Goal: Task Accomplishment & Management: Manage account settings

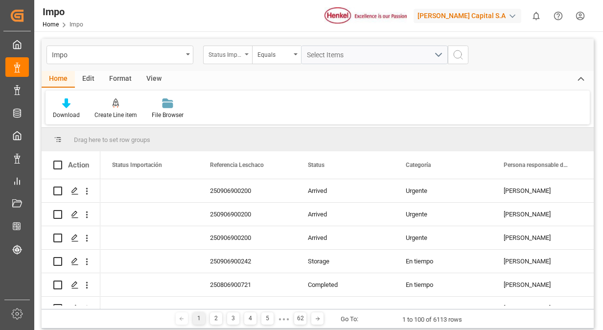
click at [244, 59] on div "Status Importación" at bounding box center [227, 55] width 49 height 19
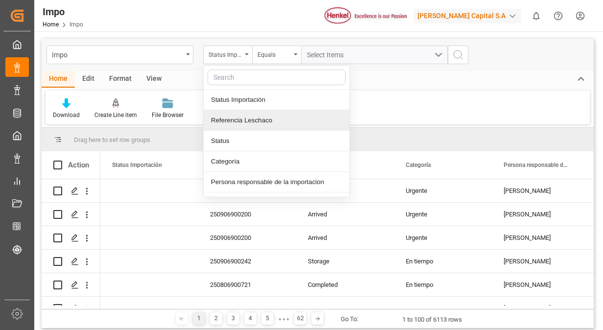
drag, startPoint x: 258, startPoint y: 121, endPoint x: 281, endPoint y: 119, distance: 23.1
click at [281, 119] on div "Referencia Leschaco" at bounding box center [277, 120] width 146 height 21
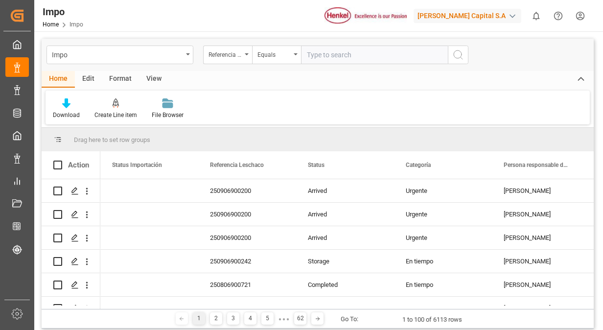
click at [281, 119] on div "Download Create Line item File Browser" at bounding box center [318, 108] width 544 height 34
click at [318, 51] on input "text" at bounding box center [374, 55] width 147 height 19
paste input "250915080093"
type input "250915080093"
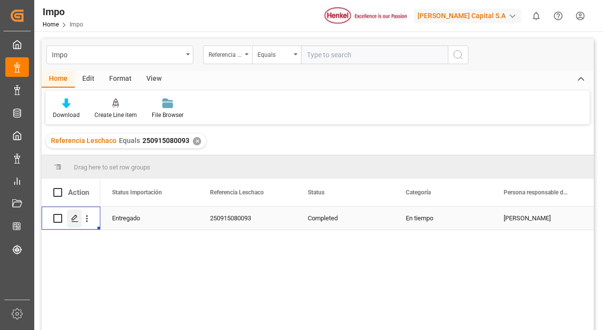
click at [72, 224] on div "Press SPACE to select this row." at bounding box center [74, 219] width 15 height 18
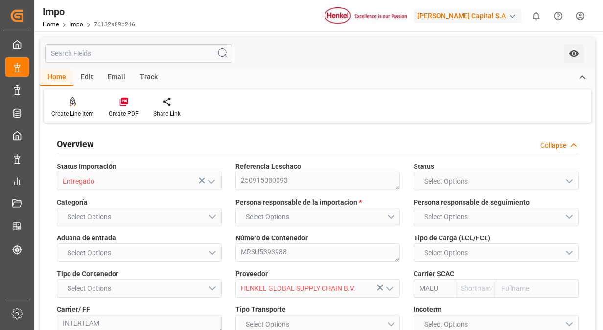
type input "Maersk"
type input "Maersk Line AS"
type input "0"
type input "1"
type input "2.94"
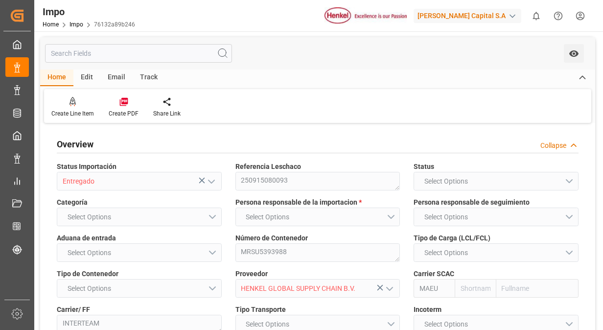
type input "3"
type input "[DATE]"
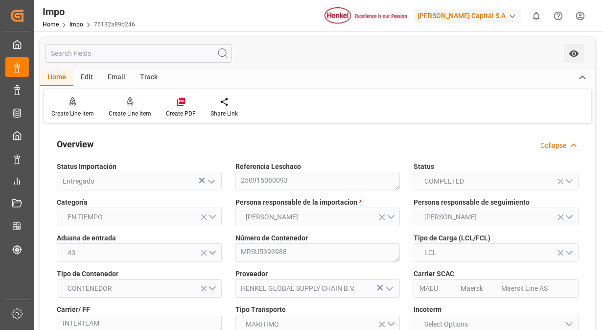
click at [445, 146] on div "Overview Collapse" at bounding box center [318, 143] width 522 height 19
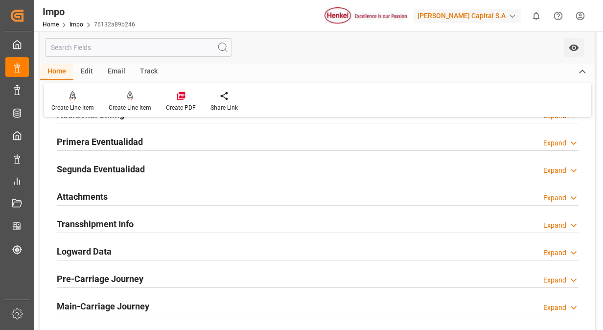
scroll to position [529, 0]
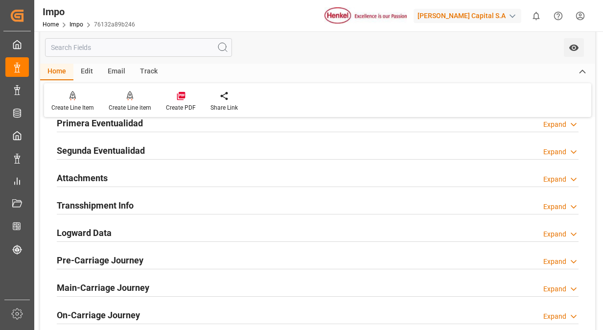
click at [139, 120] on h2 "Primera Eventualidad" at bounding box center [100, 123] width 86 height 13
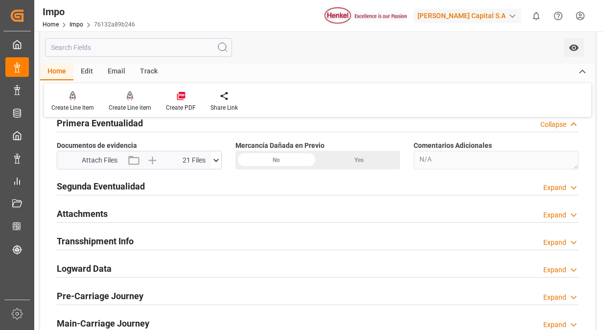
click at [212, 155] on icon at bounding box center [216, 160] width 10 height 10
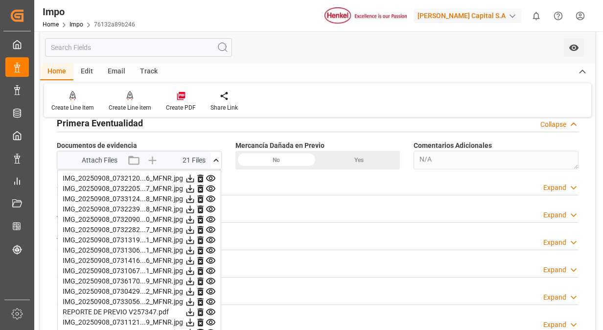
click at [211, 176] on icon at bounding box center [211, 178] width 10 height 10
click at [211, 186] on icon at bounding box center [210, 189] width 9 height 6
click at [211, 196] on icon at bounding box center [211, 199] width 10 height 10
click at [211, 206] on icon at bounding box center [211, 209] width 10 height 10
click at [211, 215] on icon at bounding box center [211, 219] width 10 height 10
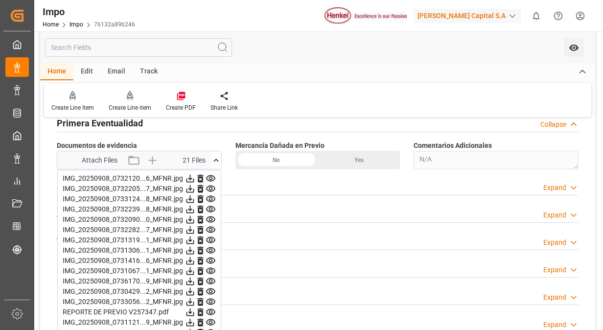
click at [211, 227] on icon at bounding box center [210, 230] width 9 height 6
click at [211, 238] on icon at bounding box center [210, 240] width 9 height 6
click at [211, 217] on icon at bounding box center [210, 219] width 9 height 6
click at [211, 227] on icon at bounding box center [210, 230] width 9 height 6
click at [211, 237] on icon at bounding box center [210, 240] width 9 height 6
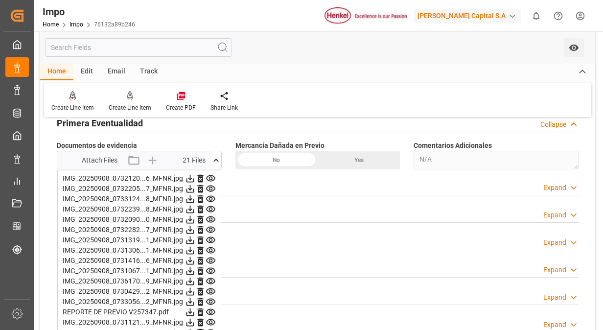
click at [211, 247] on icon at bounding box center [210, 250] width 9 height 6
click at [209, 235] on icon at bounding box center [211, 240] width 10 height 10
click at [209, 247] on icon at bounding box center [210, 250] width 9 height 6
click at [210, 258] on icon at bounding box center [210, 260] width 9 height 6
click at [212, 268] on icon at bounding box center [210, 271] width 9 height 6
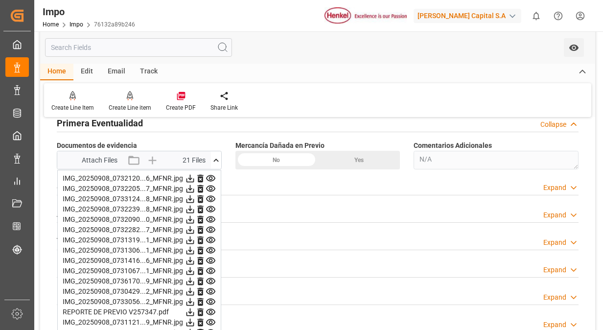
click at [208, 237] on icon at bounding box center [210, 240] width 9 height 6
click at [211, 249] on icon at bounding box center [210, 250] width 9 height 6
click at [211, 259] on icon at bounding box center [210, 260] width 9 height 6
click at [211, 268] on icon at bounding box center [210, 271] width 9 height 6
click at [211, 276] on icon at bounding box center [211, 281] width 10 height 10
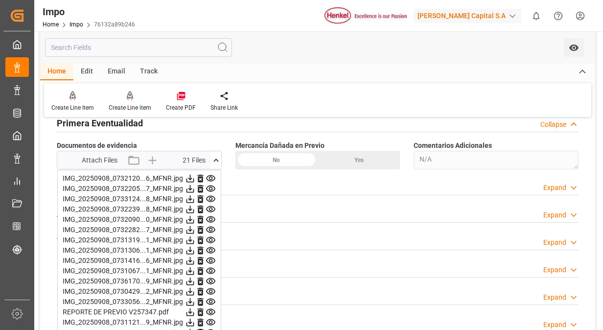
click at [210, 292] on icon at bounding box center [211, 291] width 10 height 10
click at [211, 297] on icon at bounding box center [211, 302] width 10 height 10
click at [212, 307] on icon at bounding box center [211, 312] width 10 height 10
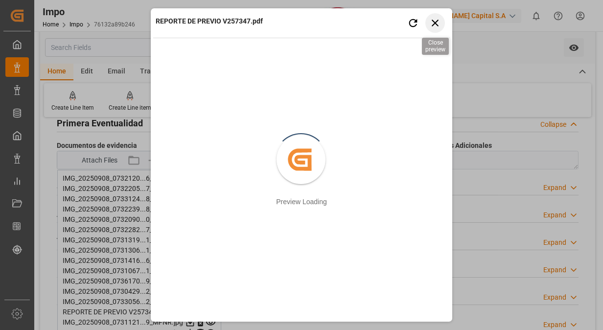
click at [440, 23] on icon "button" at bounding box center [435, 23] width 12 height 12
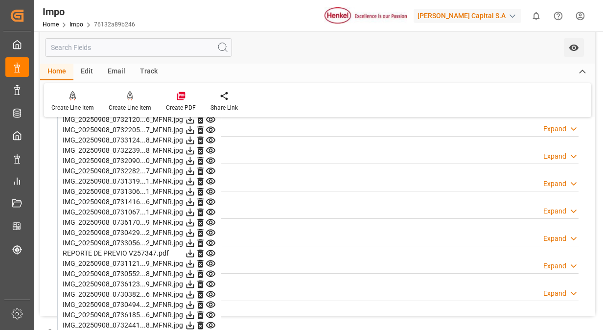
scroll to position [607, 0]
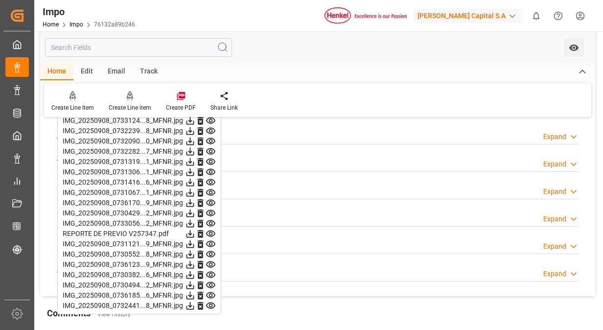
click at [210, 240] on icon at bounding box center [211, 244] width 10 height 10
click at [209, 253] on icon at bounding box center [211, 254] width 10 height 10
click at [211, 259] on icon at bounding box center [211, 264] width 10 height 10
click at [210, 272] on icon at bounding box center [210, 275] width 9 height 6
click at [210, 280] on icon at bounding box center [211, 285] width 10 height 10
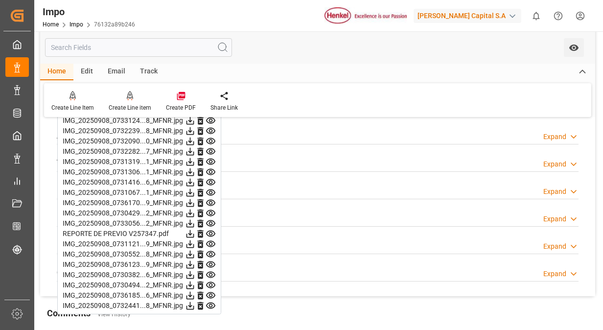
click at [212, 292] on icon at bounding box center [211, 295] width 10 height 10
click at [211, 301] on icon at bounding box center [211, 306] width 10 height 10
click at [75, 20] on div "Home Impo 76132a89b246" at bounding box center [89, 24] width 93 height 10
click at [75, 25] on link "Impo" at bounding box center [77, 24] width 14 height 7
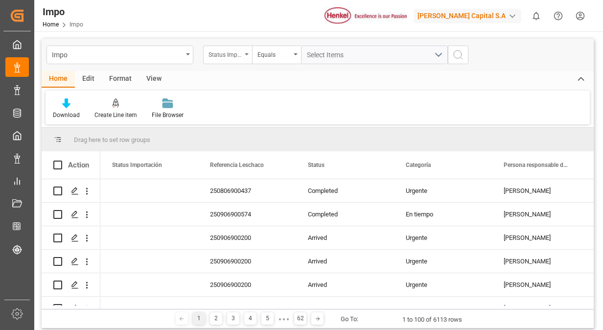
click at [246, 54] on icon "open menu" at bounding box center [247, 54] width 4 height 2
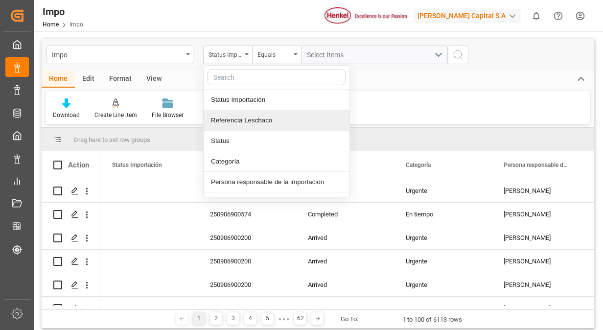
click at [263, 121] on div "Referencia Leschaco" at bounding box center [277, 120] width 146 height 21
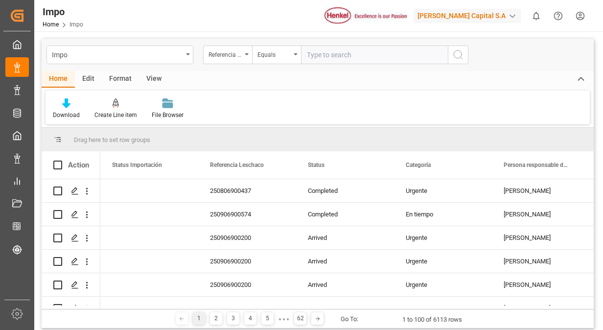
click at [346, 49] on input "text" at bounding box center [374, 55] width 147 height 19
type input "250906900441"
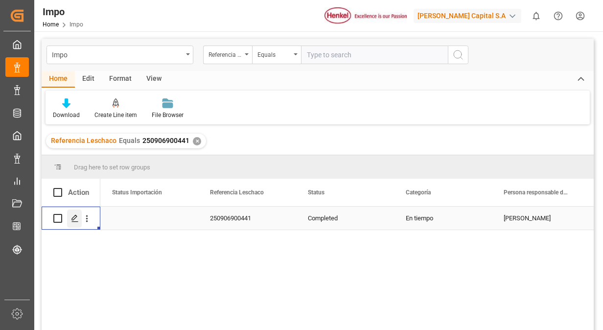
click at [74, 218] on icon "Press SPACE to select this row." at bounding box center [75, 218] width 8 height 8
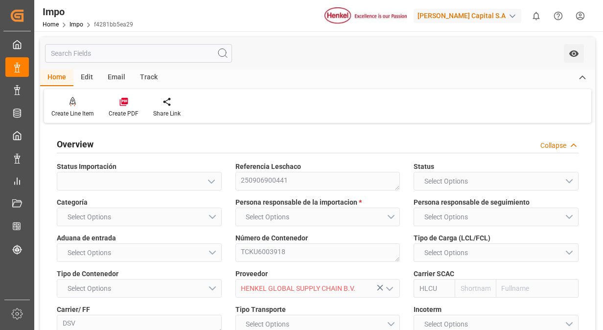
type input "Hapag [PERSON_NAME]"
type input "Hapag Lloyd Aktiengesellschaft"
type input "1"
type input "40"
type input "20"
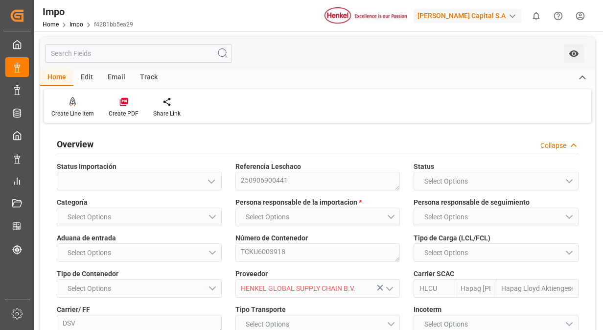
type input "[DATE]"
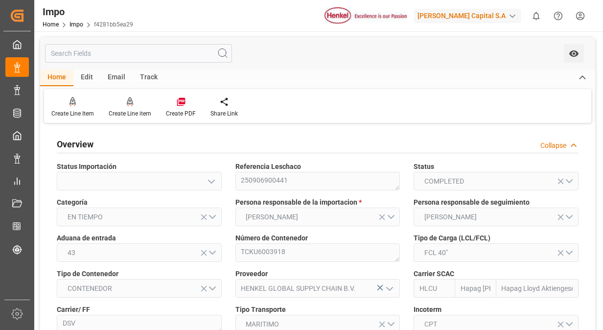
click at [369, 147] on div "Overview Collapse" at bounding box center [318, 143] width 522 height 19
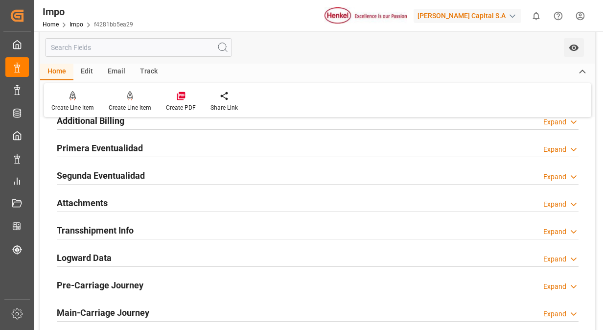
scroll to position [490, 0]
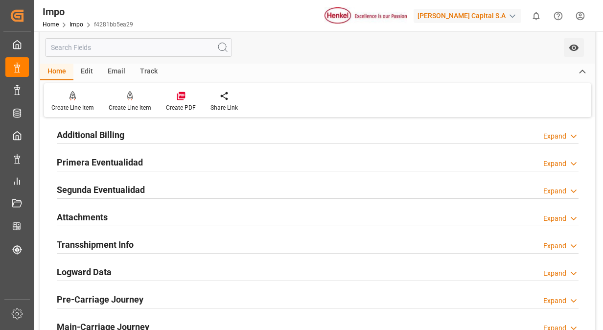
click at [124, 158] on h2 "Primera Eventualidad" at bounding box center [100, 162] width 86 height 13
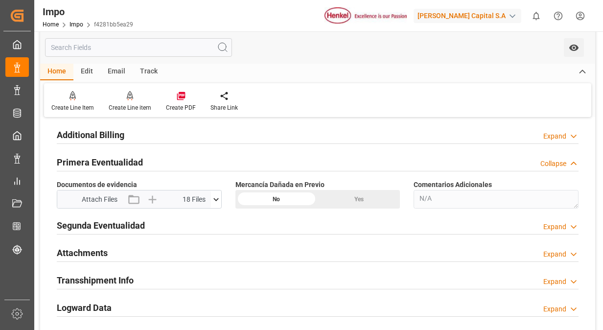
click at [219, 198] on icon at bounding box center [216, 199] width 10 height 10
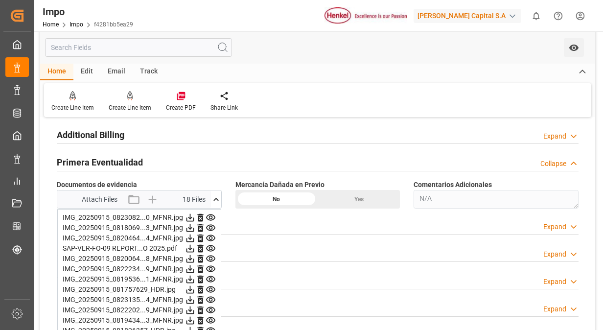
click at [212, 212] on icon at bounding box center [211, 217] width 10 height 10
click at [210, 223] on icon at bounding box center [211, 228] width 10 height 10
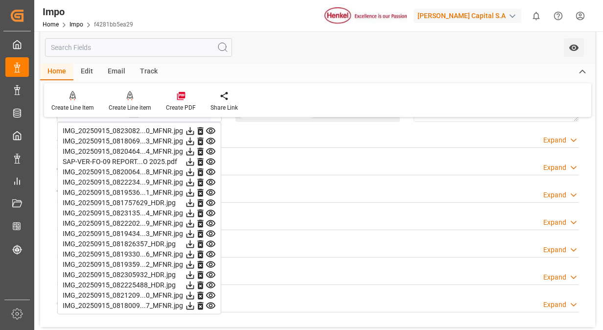
scroll to position [587, 0]
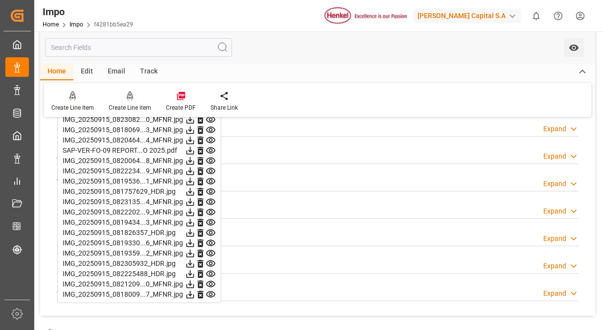
click at [211, 135] on icon at bounding box center [211, 140] width 10 height 10
click at [211, 147] on icon at bounding box center [210, 150] width 9 height 6
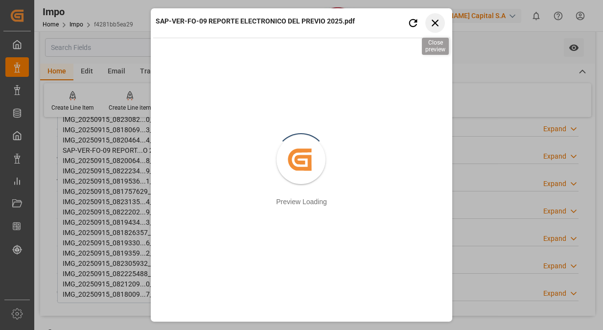
click at [438, 23] on icon "button" at bounding box center [435, 23] width 12 height 12
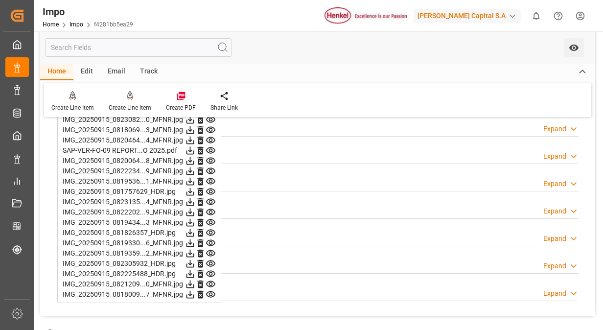
click at [208, 156] on icon at bounding box center [211, 161] width 10 height 10
click at [211, 168] on icon at bounding box center [211, 171] width 10 height 10
click at [211, 176] on icon at bounding box center [211, 181] width 10 height 10
click at [211, 191] on icon at bounding box center [210, 191] width 9 height 6
click at [211, 201] on icon at bounding box center [211, 202] width 10 height 10
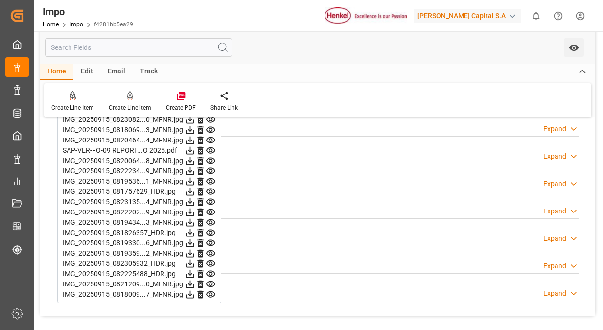
click at [211, 209] on icon at bounding box center [210, 212] width 9 height 6
click at [211, 180] on icon at bounding box center [210, 181] width 9 height 6
click at [211, 170] on icon at bounding box center [211, 171] width 10 height 10
click at [210, 159] on icon at bounding box center [211, 161] width 10 height 10
click at [211, 168] on icon at bounding box center [210, 171] width 9 height 6
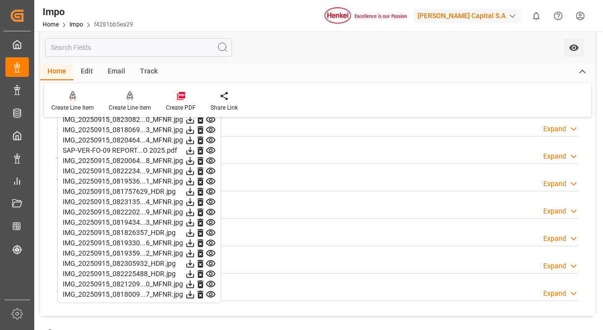
click at [209, 138] on icon at bounding box center [211, 140] width 10 height 10
click at [211, 170] on icon at bounding box center [211, 171] width 10 height 10
click at [211, 169] on icon at bounding box center [210, 171] width 9 height 6
click at [211, 179] on icon at bounding box center [211, 181] width 10 height 10
click at [211, 197] on icon at bounding box center [211, 202] width 10 height 10
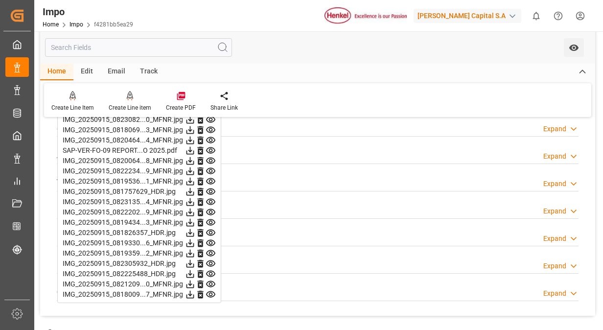
click at [211, 188] on icon at bounding box center [211, 192] width 10 height 10
click at [211, 197] on icon at bounding box center [211, 202] width 10 height 10
click at [211, 204] on icon at bounding box center [211, 202] width 10 height 10
click at [211, 211] on icon at bounding box center [211, 212] width 10 height 10
click at [211, 219] on icon at bounding box center [210, 222] width 9 height 6
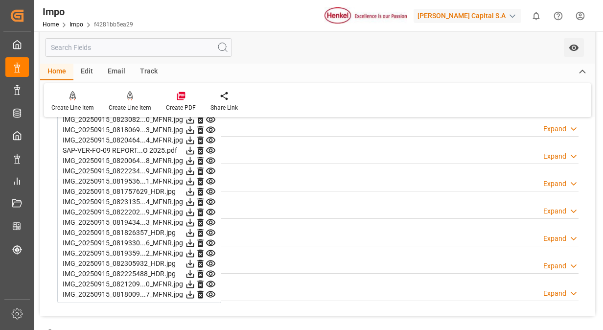
click at [211, 231] on icon at bounding box center [211, 233] width 10 height 10
click at [211, 234] on icon at bounding box center [211, 233] width 10 height 10
click at [211, 240] on icon at bounding box center [211, 243] width 10 height 10
click at [209, 211] on icon at bounding box center [210, 212] width 9 height 6
click at [211, 219] on icon at bounding box center [211, 222] width 10 height 10
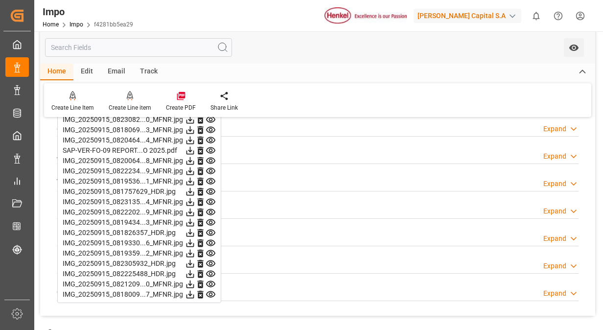
click at [211, 229] on icon at bounding box center [211, 233] width 10 height 10
click at [212, 241] on icon at bounding box center [211, 243] width 10 height 10
click at [212, 250] on icon at bounding box center [210, 253] width 9 height 6
click at [212, 259] on icon at bounding box center [211, 263] width 10 height 10
click at [212, 271] on icon at bounding box center [210, 274] width 9 height 6
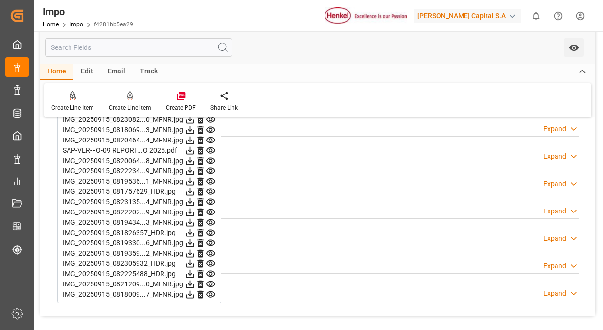
click at [206, 284] on icon at bounding box center [211, 284] width 10 height 10
click at [210, 291] on icon at bounding box center [211, 294] width 10 height 10
click at [77, 25] on link "Impo" at bounding box center [77, 24] width 14 height 7
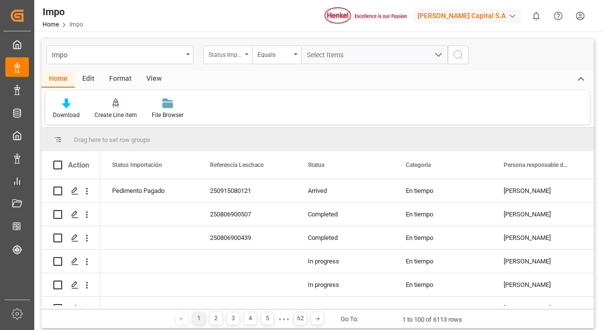
click at [230, 61] on div "Status Importación" at bounding box center [227, 55] width 49 height 19
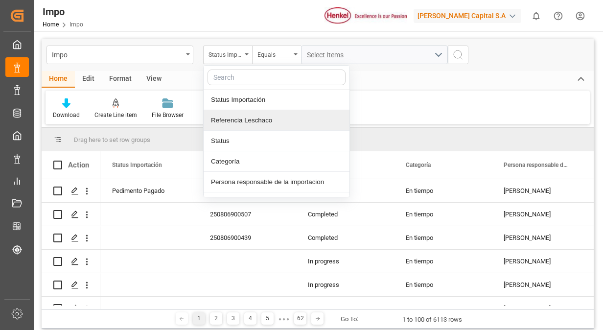
click at [258, 125] on div "Referencia Leschaco" at bounding box center [277, 120] width 146 height 21
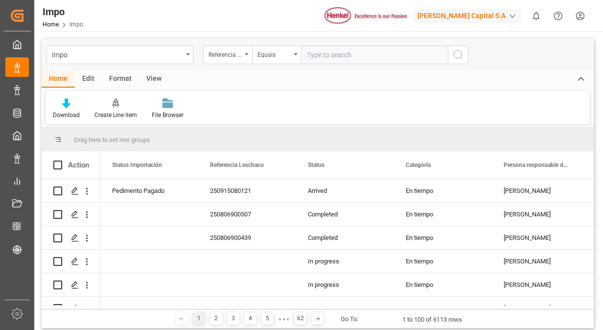
click at [337, 56] on input "text" at bounding box center [374, 55] width 147 height 19
type input "250906900513"
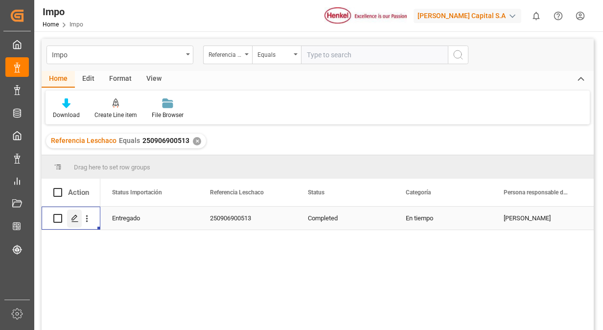
click at [76, 217] on icon "Press SPACE to select this row." at bounding box center [75, 218] width 8 height 8
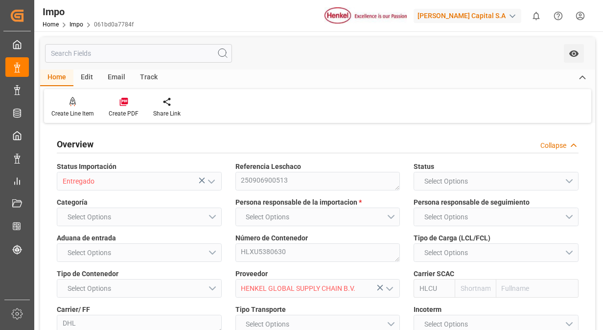
type input "Hapag [PERSON_NAME]"
type input "Hapag Lloyd Aktiengesellschaft"
type input "3"
type input "40"
type input "20"
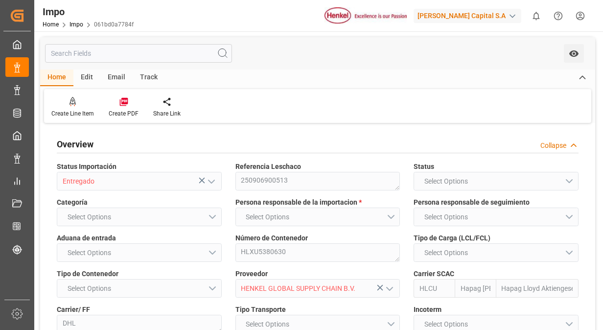
type input "[DATE]"
click at [372, 143] on div "Overview Collapse" at bounding box center [318, 143] width 522 height 19
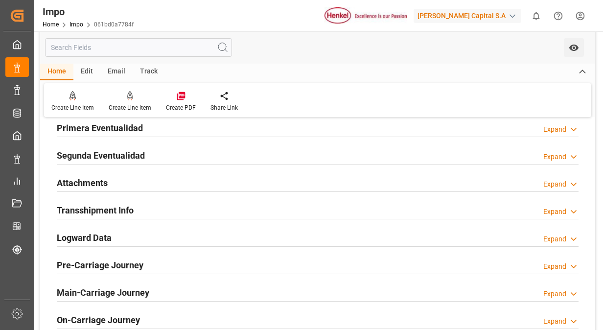
scroll to position [548, 0]
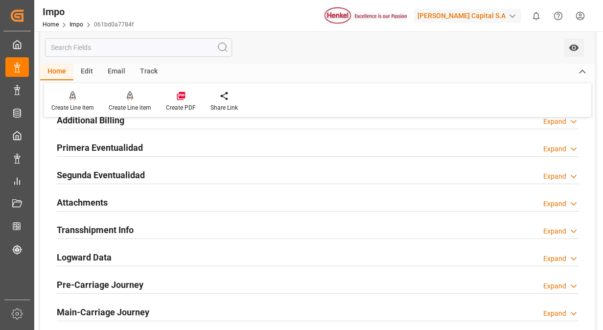
click at [126, 141] on h2 "Primera Eventualidad" at bounding box center [100, 147] width 86 height 13
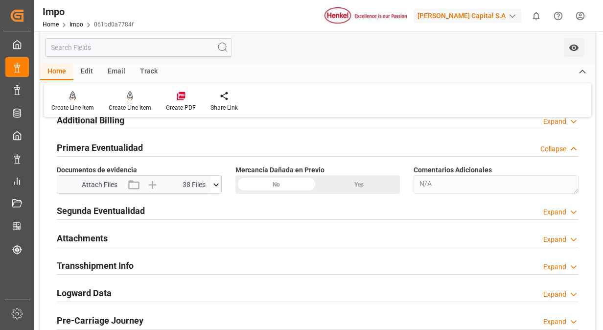
click at [215, 183] on icon at bounding box center [216, 185] width 10 height 10
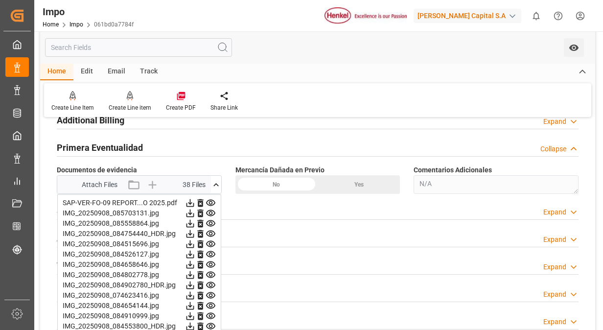
click at [210, 208] on icon at bounding box center [211, 213] width 10 height 10
click at [209, 212] on icon at bounding box center [210, 213] width 9 height 6
click at [211, 221] on icon at bounding box center [211, 223] width 10 height 10
click at [209, 230] on icon at bounding box center [211, 234] width 10 height 10
click at [212, 230] on icon at bounding box center [211, 234] width 10 height 10
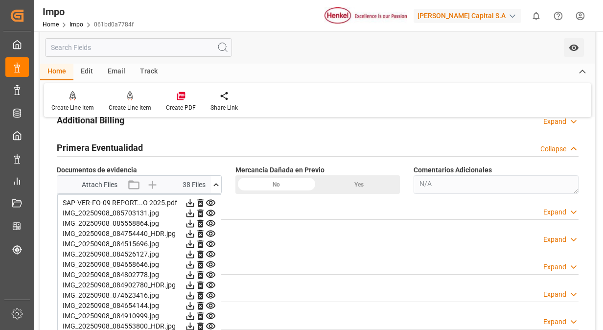
click at [211, 240] on icon at bounding box center [211, 244] width 10 height 10
click at [212, 252] on icon at bounding box center [210, 254] width 9 height 6
click at [212, 259] on icon at bounding box center [211, 264] width 10 height 10
click at [212, 270] on icon at bounding box center [211, 275] width 10 height 10
click at [212, 282] on icon at bounding box center [210, 285] width 9 height 6
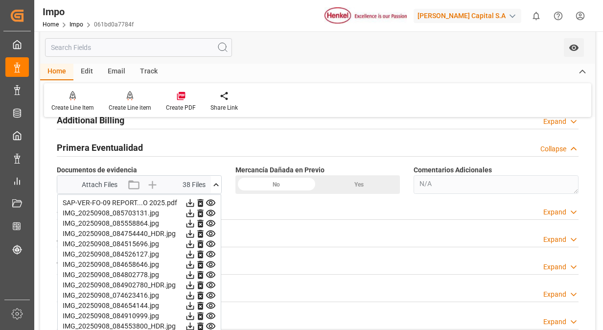
click at [211, 292] on icon at bounding box center [210, 295] width 9 height 6
click at [211, 303] on icon at bounding box center [210, 306] width 9 height 6
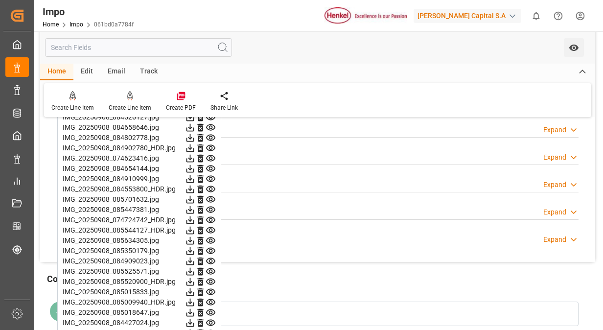
scroll to position [705, 0]
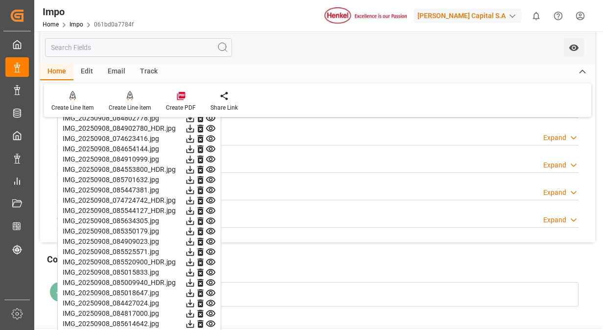
click at [212, 146] on icon at bounding box center [210, 149] width 9 height 6
click at [211, 154] on icon at bounding box center [211, 159] width 10 height 10
click at [213, 166] on icon at bounding box center [211, 169] width 10 height 10
click at [211, 177] on icon at bounding box center [211, 180] width 10 height 10
click at [211, 187] on icon at bounding box center [211, 190] width 10 height 10
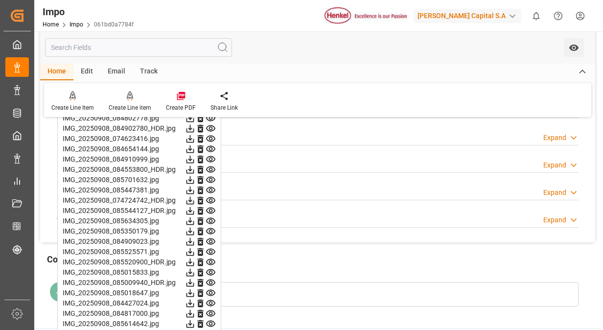
click at [211, 187] on icon at bounding box center [211, 190] width 10 height 10
click at [211, 198] on icon at bounding box center [211, 200] width 10 height 10
click at [214, 208] on icon at bounding box center [210, 211] width 9 height 6
click at [208, 219] on icon at bounding box center [211, 221] width 10 height 10
click at [211, 226] on icon at bounding box center [211, 231] width 10 height 10
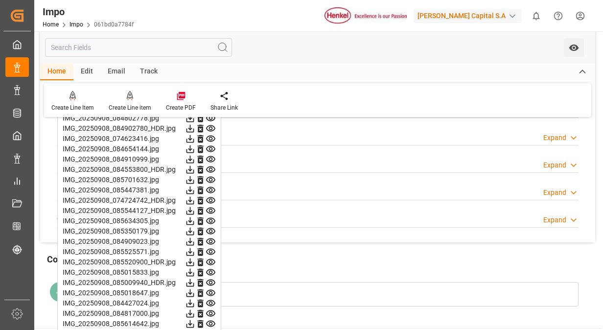
click at [211, 226] on icon at bounding box center [211, 231] width 10 height 10
click at [209, 229] on icon at bounding box center [211, 231] width 10 height 10
click at [209, 238] on icon at bounding box center [210, 241] width 9 height 6
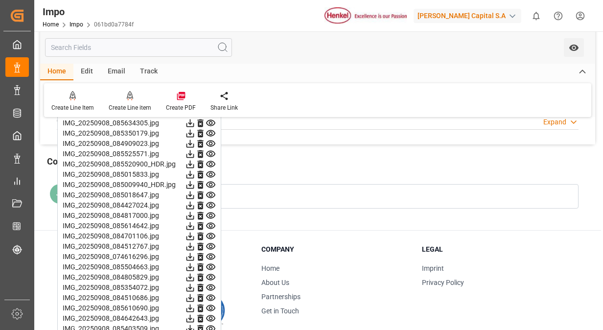
scroll to position [822, 0]
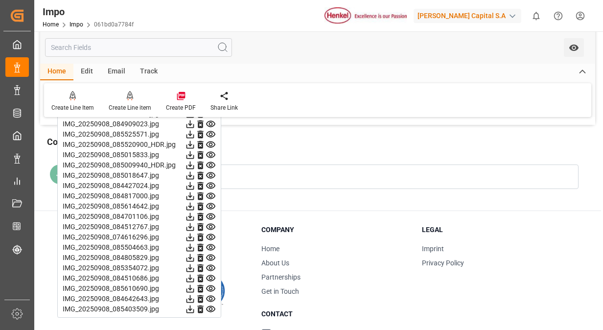
click at [211, 129] on icon at bounding box center [211, 134] width 10 height 10
click at [211, 185] on icon at bounding box center [211, 186] width 10 height 10
click at [211, 165] on icon at bounding box center [211, 165] width 10 height 10
click at [209, 160] on icon at bounding box center [211, 165] width 10 height 10
click at [210, 172] on icon at bounding box center [210, 175] width 9 height 6
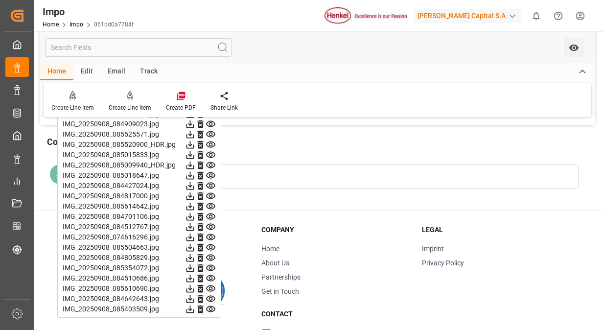
click at [212, 182] on icon at bounding box center [211, 186] width 10 height 10
click at [212, 192] on icon at bounding box center [211, 196] width 10 height 10
click at [211, 201] on icon at bounding box center [211, 206] width 10 height 10
click at [211, 213] on icon at bounding box center [211, 216] width 10 height 10
click at [211, 224] on icon at bounding box center [211, 227] width 10 height 10
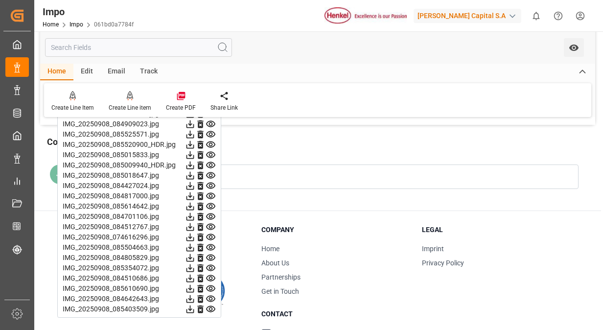
click at [211, 234] on icon at bounding box center [210, 237] width 9 height 6
click at [211, 244] on icon at bounding box center [211, 247] width 10 height 10
click at [211, 255] on icon at bounding box center [210, 258] width 9 height 6
click at [211, 265] on icon at bounding box center [210, 268] width 9 height 6
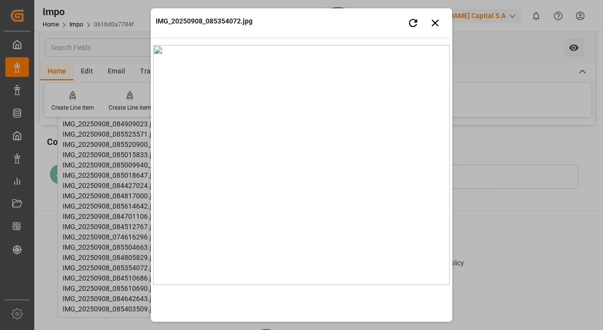
click at [211, 263] on img at bounding box center [301, 165] width 297 height 240
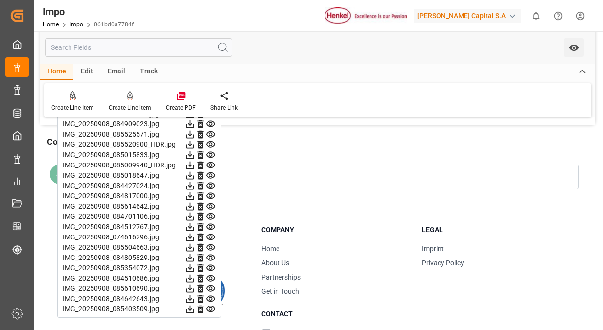
click at [211, 265] on icon at bounding box center [210, 268] width 9 height 6
click at [211, 275] on icon at bounding box center [211, 278] width 10 height 10
click at [211, 286] on icon at bounding box center [211, 288] width 10 height 10
click at [211, 298] on icon at bounding box center [211, 299] width 10 height 10
click at [210, 306] on icon at bounding box center [210, 309] width 9 height 6
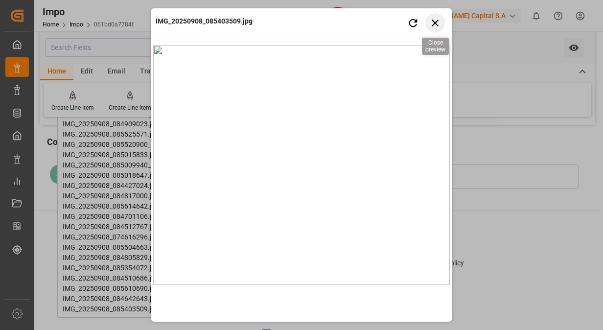
click at [431, 23] on icon "button" at bounding box center [435, 23] width 12 height 12
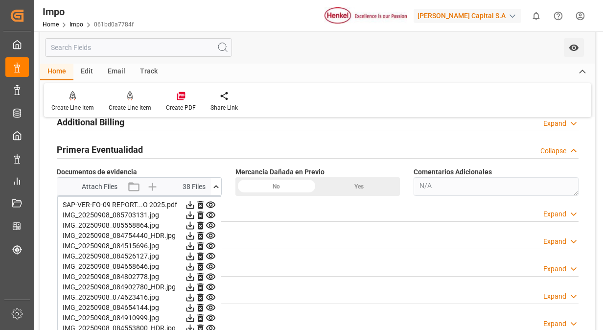
scroll to position [529, 0]
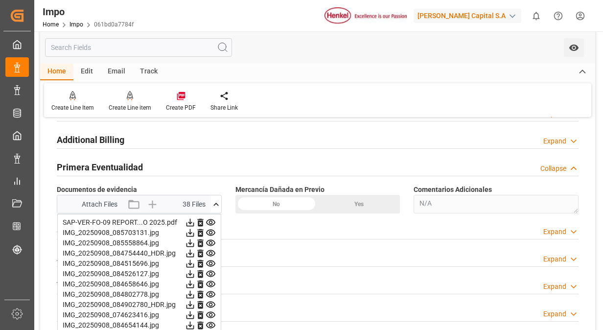
click at [212, 217] on icon at bounding box center [211, 222] width 10 height 10
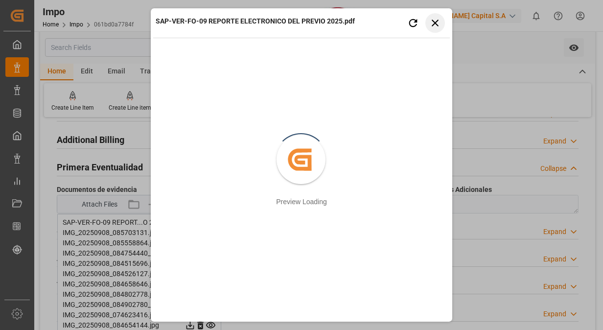
click at [443, 19] on button "Close preview" at bounding box center [435, 23] width 20 height 20
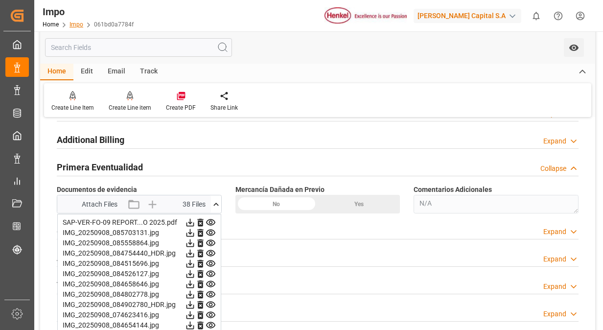
click at [80, 27] on link "Impo" at bounding box center [77, 24] width 14 height 7
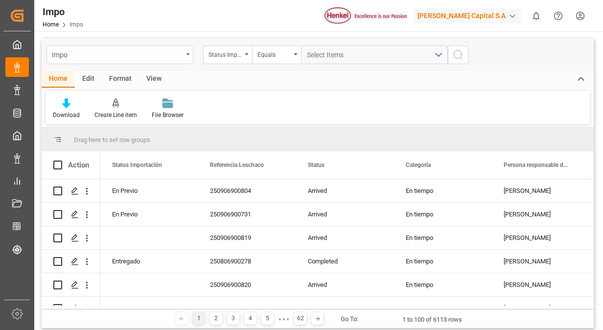
click at [189, 54] on icon "open menu" at bounding box center [188, 54] width 4 height 2
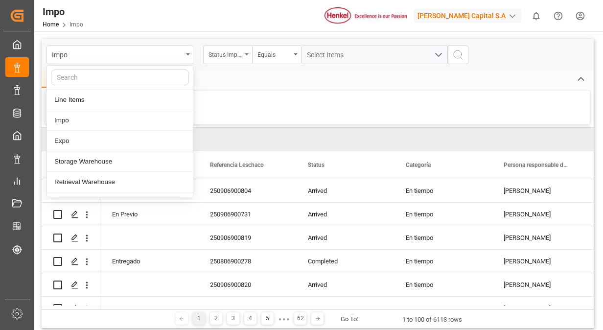
click at [240, 57] on div "Status Importación" at bounding box center [225, 53] width 33 height 11
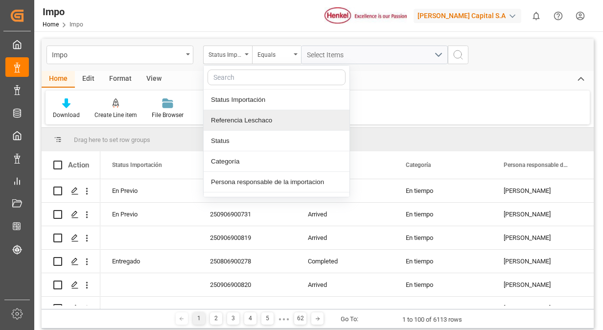
click at [260, 125] on div "Referencia Leschaco" at bounding box center [277, 120] width 146 height 21
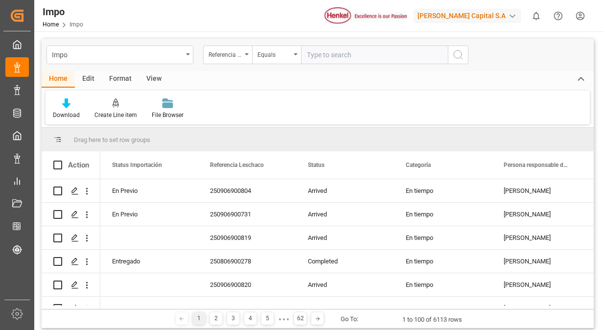
click at [358, 56] on input "text" at bounding box center [374, 55] width 147 height 19
type input "250906900458"
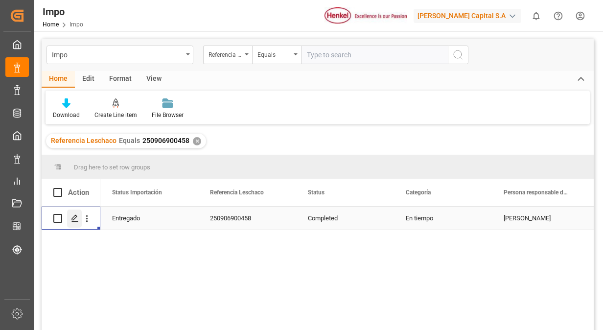
click at [71, 218] on icon "Press SPACE to select this row." at bounding box center [75, 218] width 8 height 8
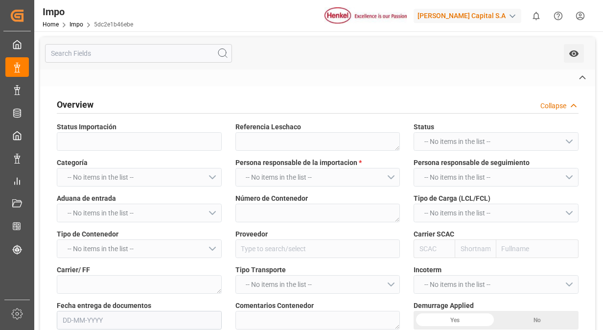
type input "Entregado"
type textarea "250906900458"
type textarea "FCGU4443972"
type input "HENKEL GLOBAL SUPPLY CHAIN B.V."
type input "CMDU"
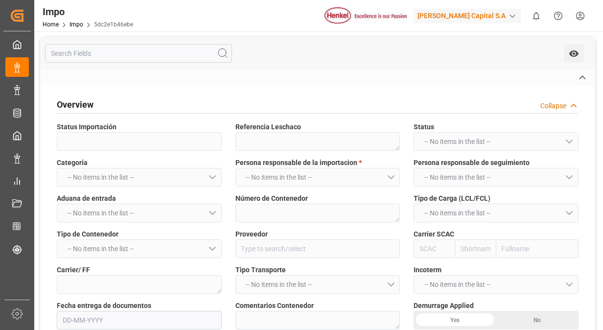
type textarea "DHL"
type textarea "DESPACHO 08-09"
type input "AA"
type textarea "AA"
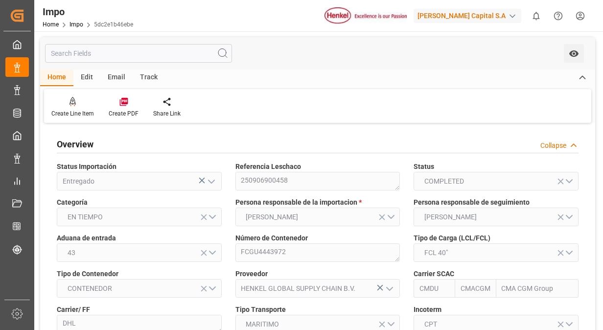
type input "CMACGM"
type input "CMA CGM Group"
type input "5"
type input "50"
type input "28"
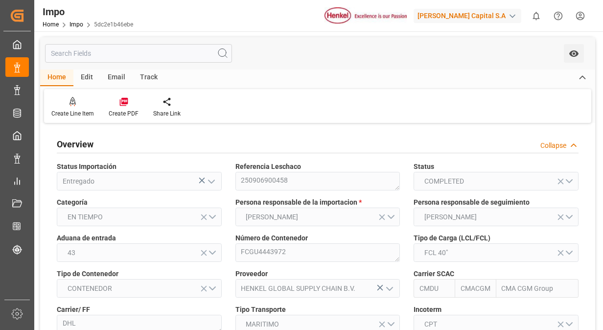
type input "[DATE]"
click at [358, 158] on div "Referencia Leschaco 250906900458" at bounding box center [318, 176] width 179 height 36
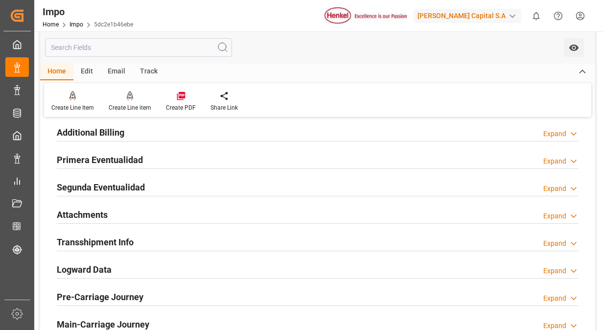
scroll to position [842, 0]
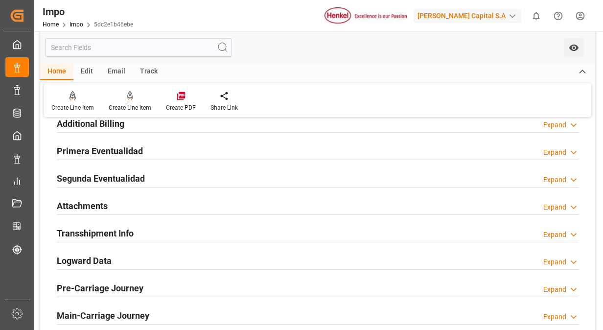
click at [121, 152] on h2 "Primera Eventualidad" at bounding box center [100, 150] width 86 height 13
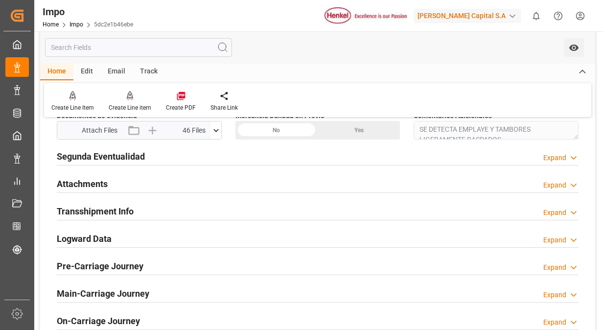
scroll to position [901, 0]
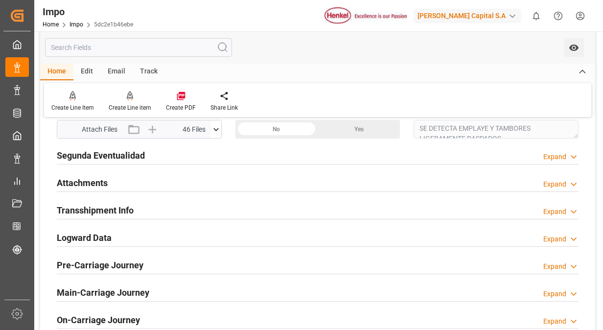
click at [214, 127] on icon at bounding box center [216, 129] width 10 height 10
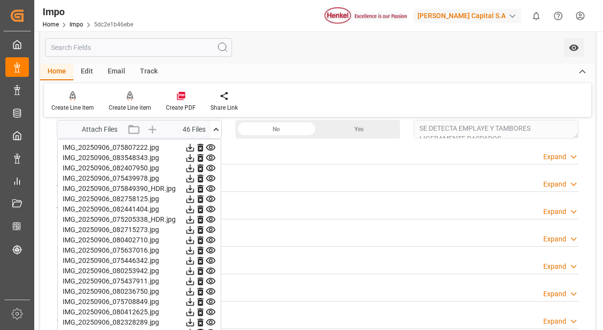
click at [211, 142] on icon at bounding box center [211, 147] width 10 height 10
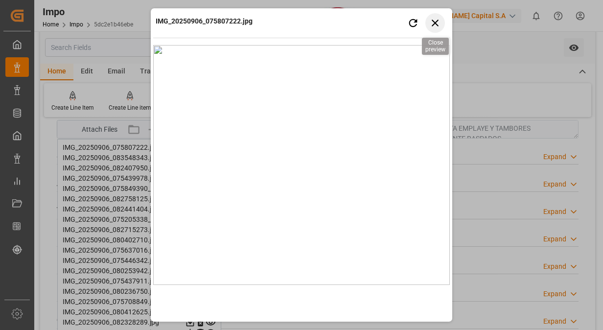
click at [432, 22] on icon "button" at bounding box center [435, 23] width 12 height 12
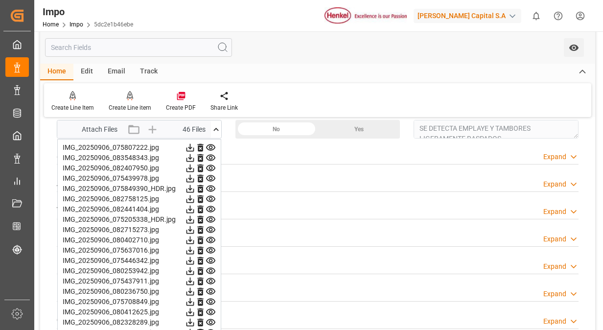
click at [210, 153] on icon at bounding box center [211, 158] width 10 height 10
click at [213, 165] on icon at bounding box center [210, 168] width 9 height 6
click at [209, 165] on icon at bounding box center [210, 168] width 9 height 6
click at [210, 176] on icon at bounding box center [210, 178] width 9 height 6
click at [211, 186] on icon at bounding box center [210, 189] width 9 height 6
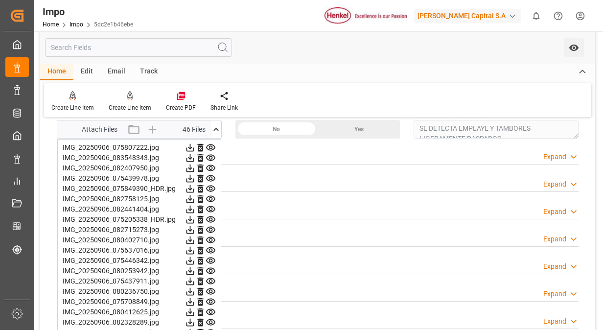
click at [211, 196] on icon at bounding box center [210, 199] width 9 height 6
click at [211, 200] on icon at bounding box center [211, 199] width 10 height 10
click at [211, 206] on icon at bounding box center [211, 209] width 10 height 10
click at [211, 218] on icon at bounding box center [210, 219] width 9 height 6
click at [211, 208] on icon at bounding box center [210, 209] width 9 height 6
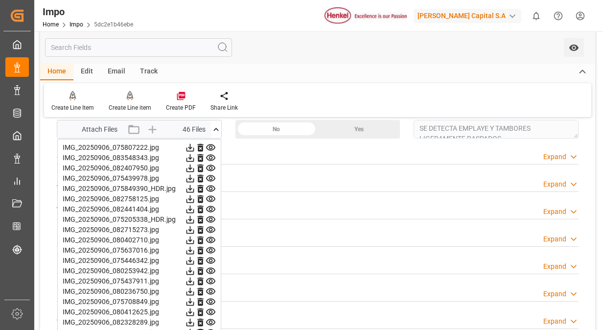
click at [211, 216] on icon at bounding box center [210, 219] width 9 height 6
click at [210, 225] on icon at bounding box center [211, 230] width 10 height 10
click at [210, 216] on icon at bounding box center [210, 219] width 9 height 6
click at [210, 227] on icon at bounding box center [210, 230] width 9 height 6
click at [210, 235] on icon at bounding box center [211, 240] width 10 height 10
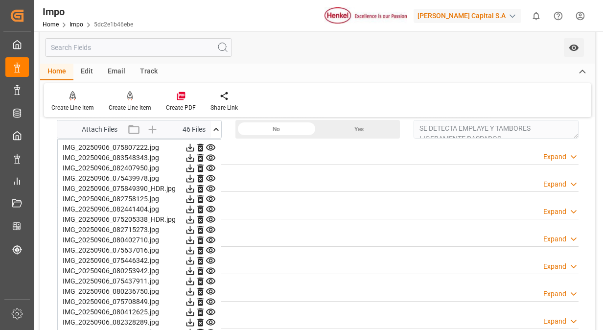
click at [211, 247] on icon at bounding box center [211, 250] width 10 height 10
click at [213, 257] on icon at bounding box center [211, 261] width 10 height 10
click at [212, 268] on icon at bounding box center [210, 271] width 9 height 6
click at [212, 278] on icon at bounding box center [210, 281] width 9 height 6
click at [211, 289] on icon at bounding box center [211, 291] width 10 height 10
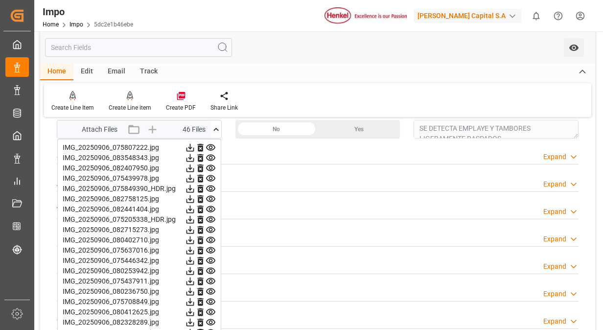
click at [211, 297] on icon at bounding box center [211, 302] width 10 height 10
click at [210, 307] on icon at bounding box center [211, 312] width 10 height 10
click at [211, 319] on icon at bounding box center [210, 322] width 9 height 6
click at [211, 329] on icon at bounding box center [210, 332] width 9 height 6
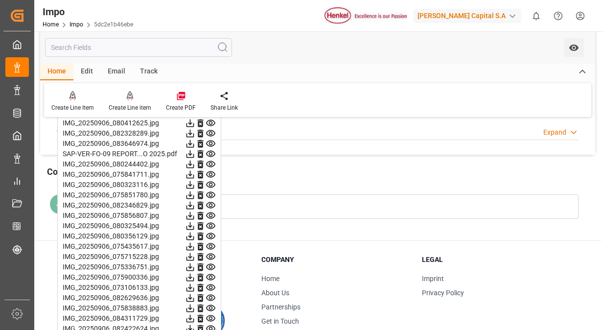
scroll to position [1101, 0]
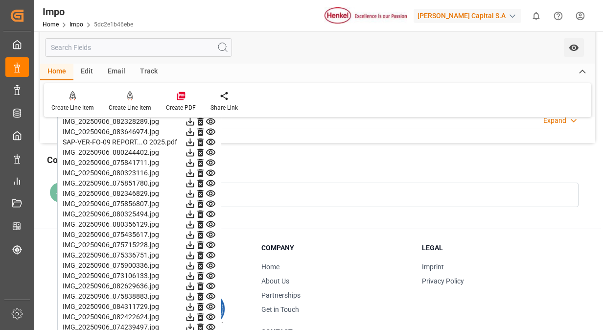
click at [213, 147] on icon at bounding box center [211, 152] width 10 height 10
click at [213, 160] on icon at bounding box center [210, 163] width 9 height 6
click at [212, 170] on icon at bounding box center [210, 173] width 9 height 6
click at [212, 181] on icon at bounding box center [210, 183] width 9 height 6
click at [212, 190] on icon at bounding box center [210, 193] width 9 height 6
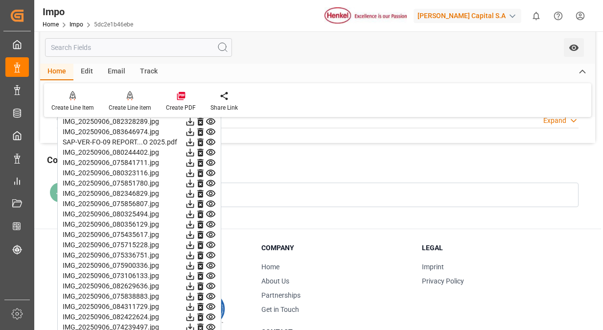
click at [211, 199] on icon at bounding box center [211, 204] width 10 height 10
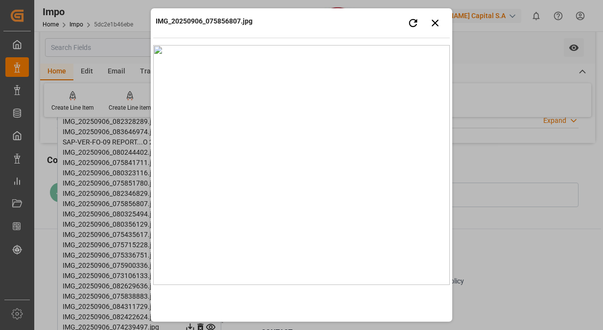
click at [211, 199] on img at bounding box center [301, 165] width 297 height 240
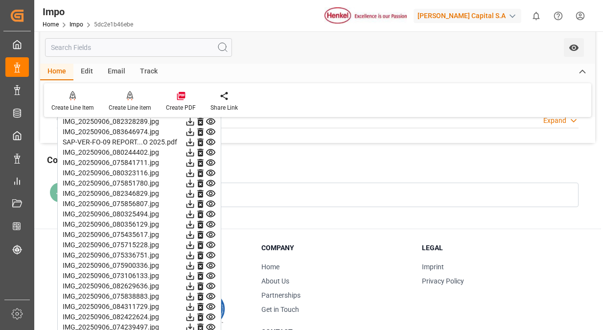
click at [211, 209] on icon at bounding box center [211, 214] width 10 height 10
click at [211, 221] on icon at bounding box center [210, 224] width 9 height 6
click at [211, 231] on icon at bounding box center [211, 235] width 10 height 10
click at [212, 245] on icon at bounding box center [211, 245] width 10 height 10
click at [212, 253] on icon at bounding box center [210, 255] width 9 height 6
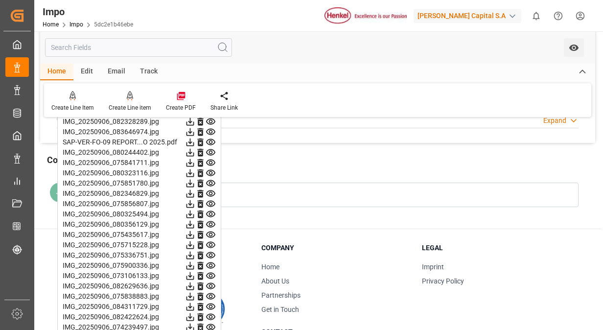
click at [210, 262] on icon at bounding box center [210, 265] width 9 height 6
click at [210, 273] on icon at bounding box center [211, 276] width 10 height 10
click at [212, 287] on icon at bounding box center [211, 286] width 10 height 10
click at [211, 293] on icon at bounding box center [210, 296] width 9 height 6
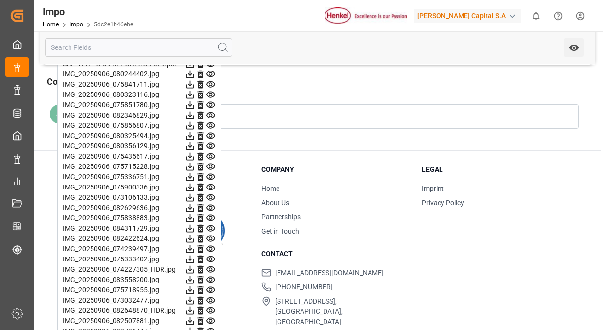
scroll to position [1187, 0]
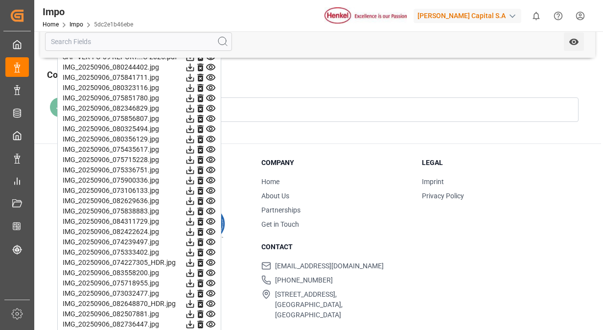
click at [210, 219] on icon at bounding box center [211, 221] width 10 height 10
click at [211, 227] on icon at bounding box center [211, 232] width 10 height 10
click at [210, 239] on icon at bounding box center [210, 242] width 9 height 6
click at [211, 247] on icon at bounding box center [211, 252] width 10 height 10
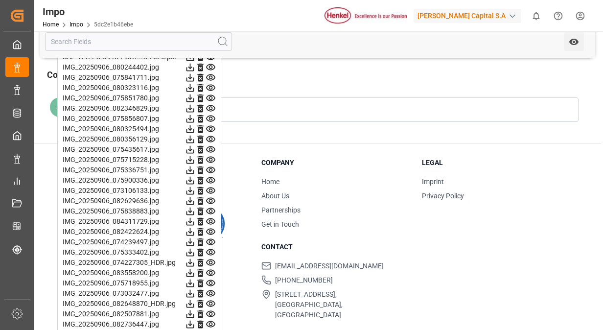
click at [211, 257] on icon at bounding box center [211, 262] width 10 height 10
click at [211, 268] on icon at bounding box center [211, 273] width 10 height 10
click at [212, 280] on icon at bounding box center [210, 283] width 9 height 6
click at [211, 290] on icon at bounding box center [210, 293] width 9 height 6
click at [210, 302] on icon at bounding box center [210, 304] width 9 height 6
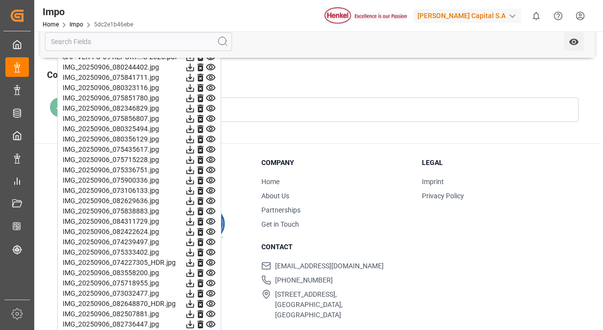
click at [211, 312] on icon at bounding box center [210, 314] width 9 height 6
click at [211, 323] on icon at bounding box center [210, 324] width 9 height 6
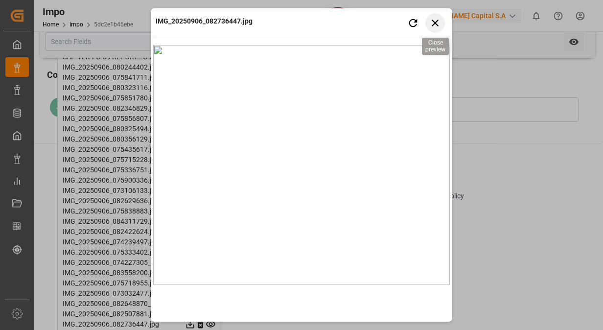
click at [437, 23] on icon "button" at bounding box center [435, 23] width 12 height 12
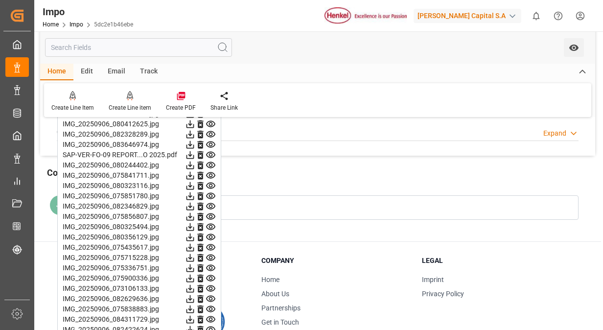
scroll to position [1069, 0]
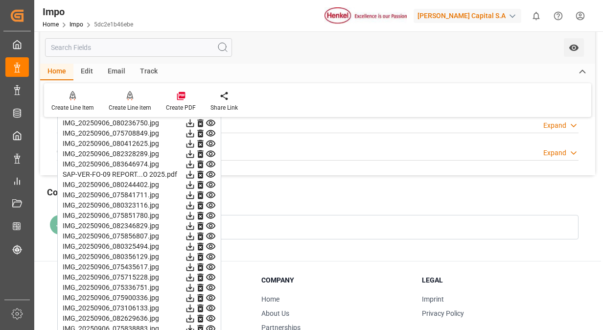
click at [212, 171] on icon at bounding box center [210, 174] width 9 height 6
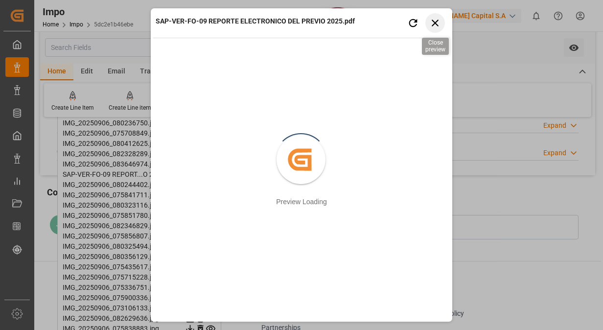
click at [437, 23] on icon "button" at bounding box center [435, 23] width 12 height 12
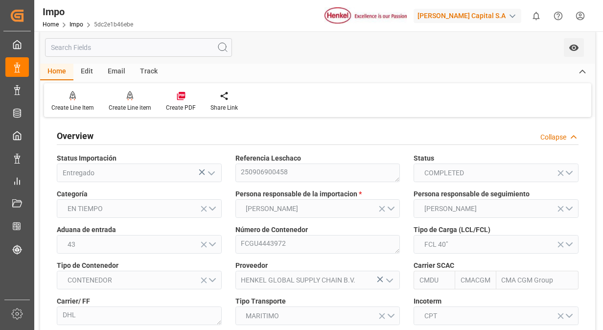
scroll to position [0, 0]
